Goal: Task Accomplishment & Management: Manage account settings

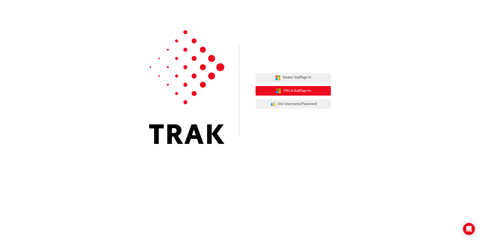
click at [290, 92] on span "TMCA Staff Sign In" at bounding box center [297, 91] width 28 height 6
click at [301, 102] on span "Use Username/Password" at bounding box center [297, 104] width 39 height 6
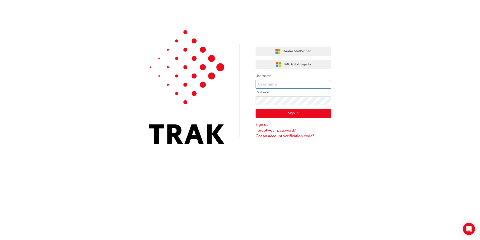
click at [272, 83] on input "text" at bounding box center [293, 84] width 75 height 9
type input "Steve.Reeby1"
click at [291, 111] on button "Sign In" at bounding box center [293, 113] width 75 height 10
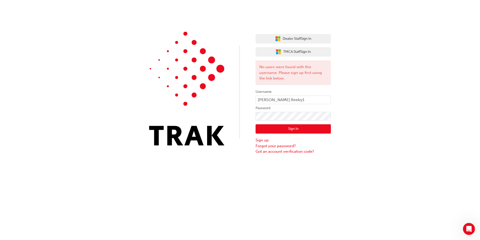
click at [383, 100] on div "Dealer Staff Sign In TMCA Staff Sign In No users were found with this username.…" at bounding box center [240, 77] width 480 height 154
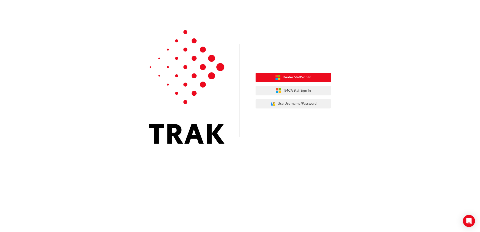
click at [293, 79] on span "Dealer Staff Sign In" at bounding box center [297, 78] width 29 height 6
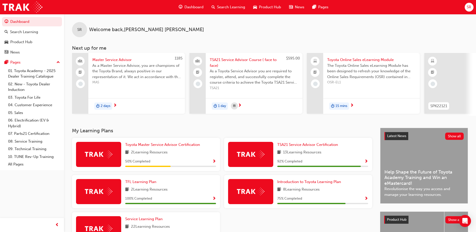
click at [472, 8] on div "SR" at bounding box center [469, 7] width 9 height 9
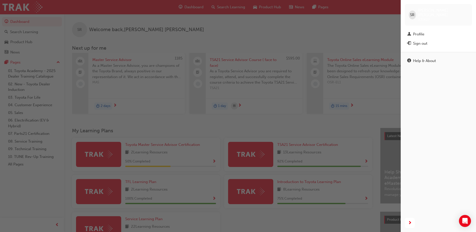
click at [414, 12] on span "SR" at bounding box center [412, 15] width 5 height 6
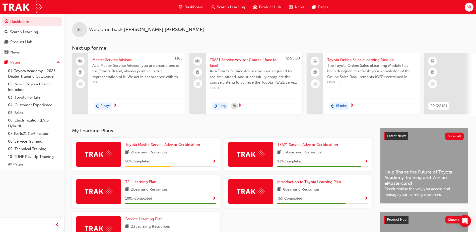
click at [468, 9] on span "SR" at bounding box center [469, 7] width 5 height 6
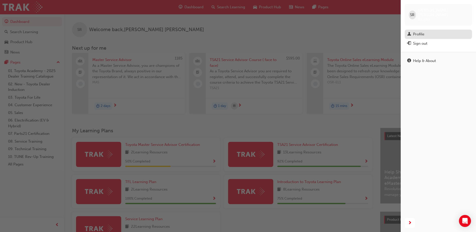
click at [417, 31] on div "Profile" at bounding box center [418, 34] width 11 height 6
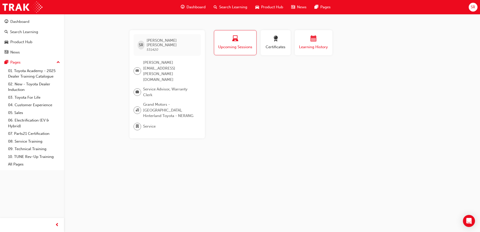
click at [316, 43] on div "Learning History" at bounding box center [314, 43] width 30 height 14
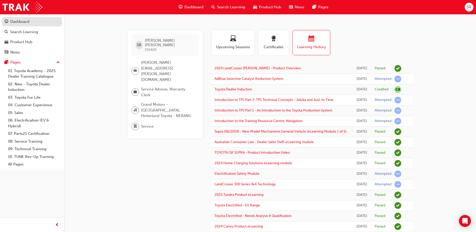
click at [16, 23] on div "Dashboard" at bounding box center [19, 22] width 19 height 6
